Goal: Check status: Check status

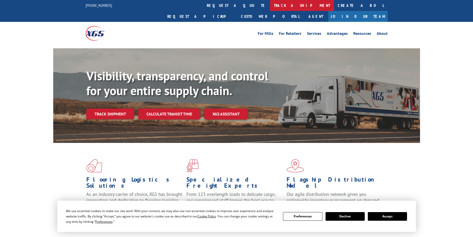
click at [270, 6] on link "track a shipment" at bounding box center [302, 5] width 64 height 11
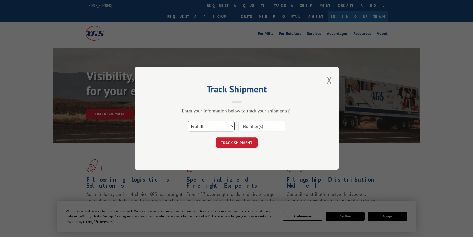
drag, startPoint x: 199, startPoint y: 124, endPoint x: 199, endPoint y: 131, distance: 7.1
click at [199, 124] on select "Select category... Probill BOL PO" at bounding box center [211, 126] width 47 height 11
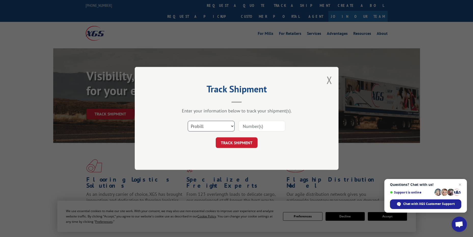
select select "po"
click at [188, 121] on select "Select category... Probill BOL PO" at bounding box center [211, 126] width 47 height 11
paste input "45524975"
click at [251, 125] on input "45524975" at bounding box center [261, 126] width 47 height 11
type input "45524975"
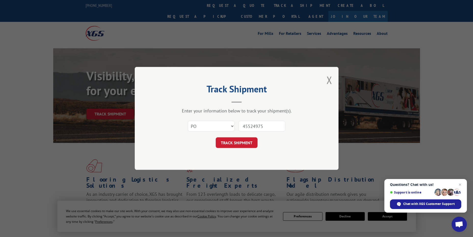
click button "TRACK SHIPMENT" at bounding box center [237, 143] width 42 height 11
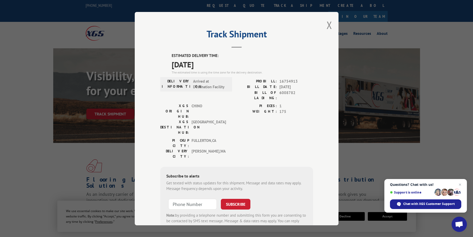
drag, startPoint x: 218, startPoint y: 63, endPoint x: 158, endPoint y: 57, distance: 60.7
click at [158, 57] on div "Track Shipment ESTIMATED DELIVERY TIME: [DATE] The estimated time is using the …" at bounding box center [237, 119] width 204 height 214
copy div "ESTIMATED DELIVERY TIME: [DATE]"
click at [328, 25] on button "Close modal" at bounding box center [330, 25] width 6 height 14
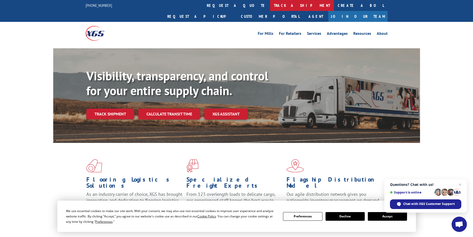
click at [270, 4] on link "track a shipment" at bounding box center [302, 5] width 64 height 11
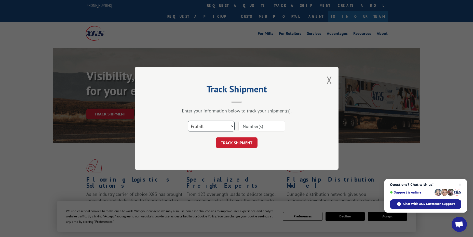
drag, startPoint x: 197, startPoint y: 127, endPoint x: 197, endPoint y: 132, distance: 5.1
click at [197, 127] on select "Select category... Probill BOL PO" at bounding box center [211, 126] width 47 height 11
select select "po"
click at [188, 121] on select "Select category... Probill BOL PO" at bounding box center [211, 126] width 47 height 11
paste input "07512229"
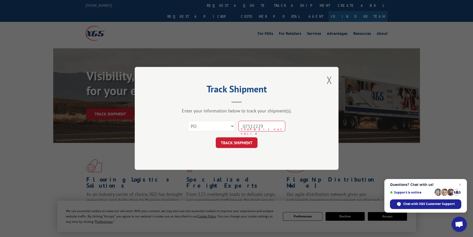
click at [249, 125] on input "07512229" at bounding box center [261, 126] width 47 height 11
type input "07512229"
click button "TRACK SHIPMENT" at bounding box center [237, 143] width 42 height 11
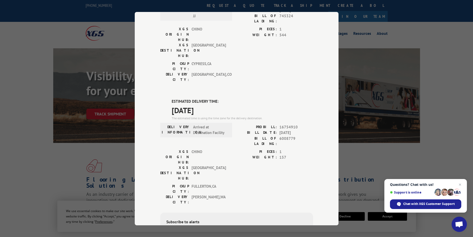
scroll to position [181, 0]
drag, startPoint x: 221, startPoint y: 50, endPoint x: 157, endPoint y: 34, distance: 65.9
click at [157, 34] on div "Track Shipment DELIVERED DELIVERY INFORMATION: PROBILL: 9155532 BILL DATE: [DAT…" at bounding box center [237, 119] width 204 height 214
copy div "ESTIMATED DELIVERY TIME: [DATE]"
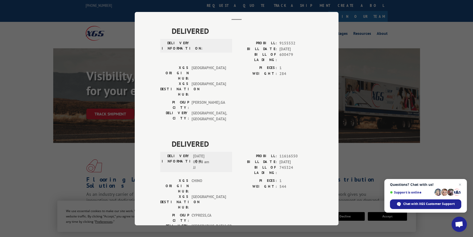
scroll to position [0, 0]
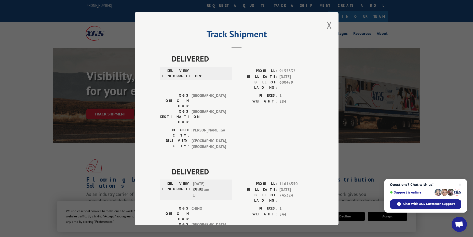
click at [328, 26] on button "Close modal" at bounding box center [330, 25] width 6 height 14
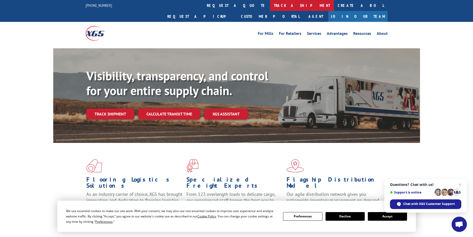
click at [270, 7] on link "track a shipment" at bounding box center [302, 5] width 64 height 11
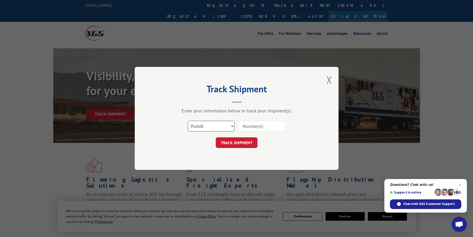
click at [229, 124] on select "Select category... Probill BOL PO" at bounding box center [211, 126] width 47 height 11
select select "po"
click at [188, 121] on select "Select category... Probill BOL PO" at bounding box center [211, 126] width 47 height 11
paste input "12548270"
click at [249, 127] on input "12548270" at bounding box center [261, 126] width 47 height 11
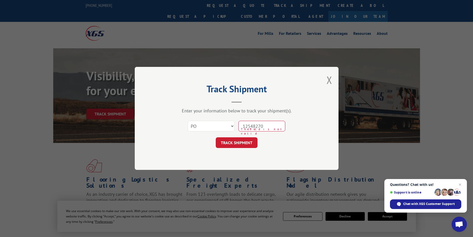
type input "12548270"
click button "TRACK SHIPMENT" at bounding box center [237, 143] width 42 height 11
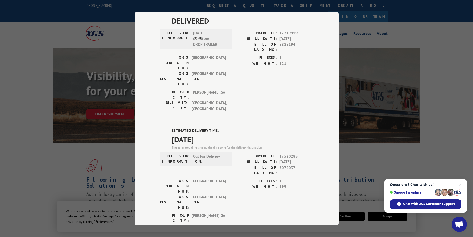
scroll to position [99, 0]
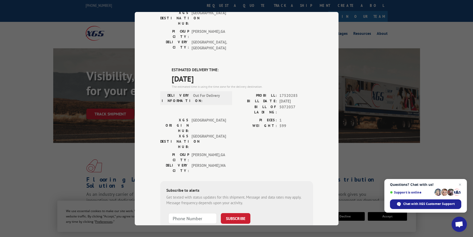
drag, startPoint x: 217, startPoint y: 49, endPoint x: 167, endPoint y: 33, distance: 52.5
click at [167, 33] on div "DELIVERED DELIVERY INFORMATION: [DATE] 09:30 am DROP TRAILER PROBILL: 17219919 …" at bounding box center [236, 109] width 153 height 310
copy div "ESTIMATED DELIVERY TIME: [DATE]"
click at [348, 22] on div "Track Shipment DELIVERED DELIVERY INFORMATION: [DATE] 09:30 am DROP TRAILER PRO…" at bounding box center [236, 118] width 473 height 237
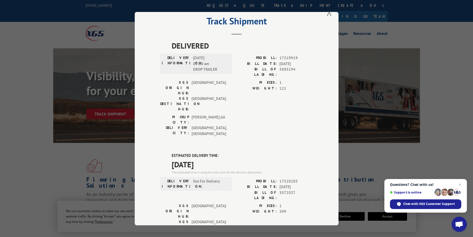
scroll to position [0, 0]
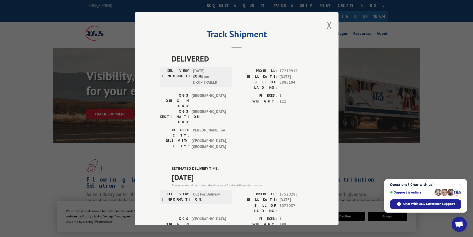
click at [324, 25] on div "Track Shipment DELIVERED DELIVERY INFORMATION: [DATE] 09:30 am DROP TRAILER PRO…" at bounding box center [237, 119] width 204 height 214
click at [328, 25] on button "Close modal" at bounding box center [330, 25] width 6 height 14
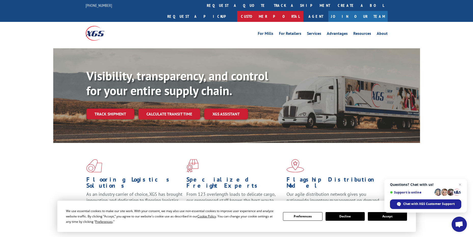
click at [303, 11] on link "Customer Portal" at bounding box center [270, 16] width 66 height 11
